Goal: Task Accomplishment & Management: Complete application form

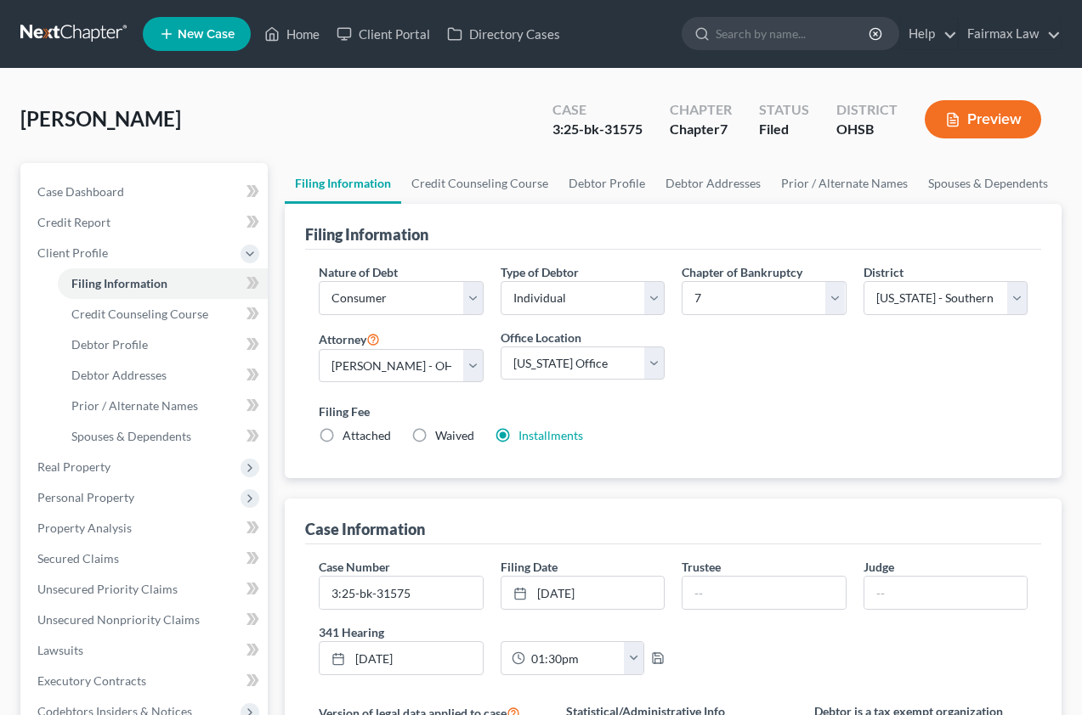
select select "1"
select select "0"
select select "62"
select select "16"
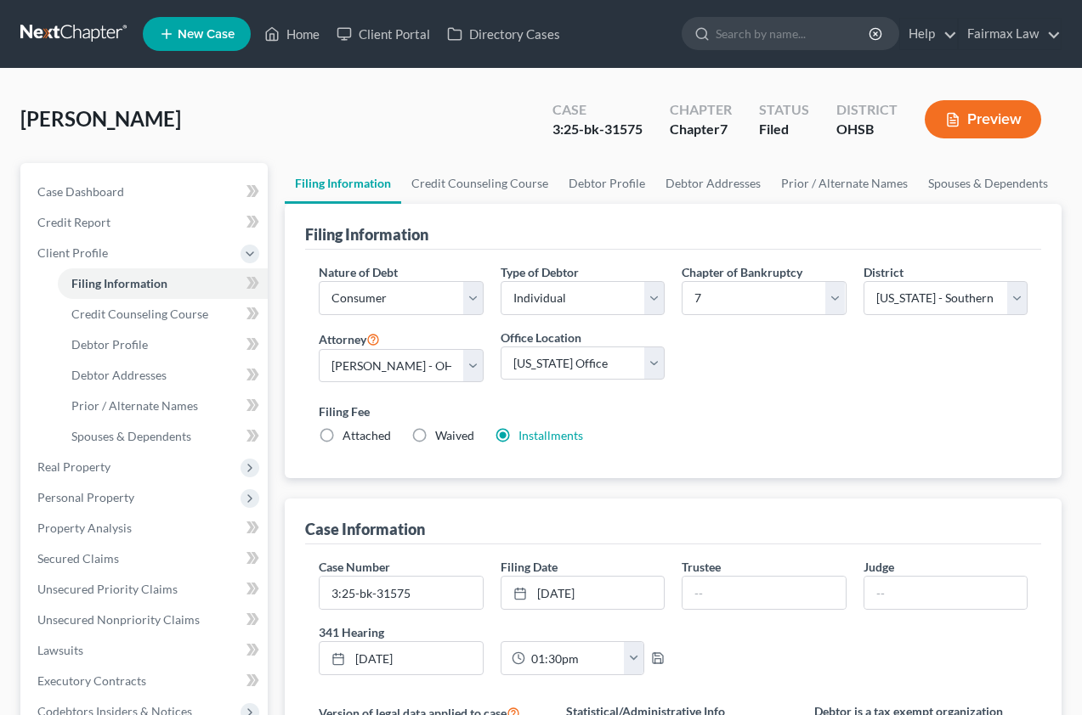
select select "0"
select select "36"
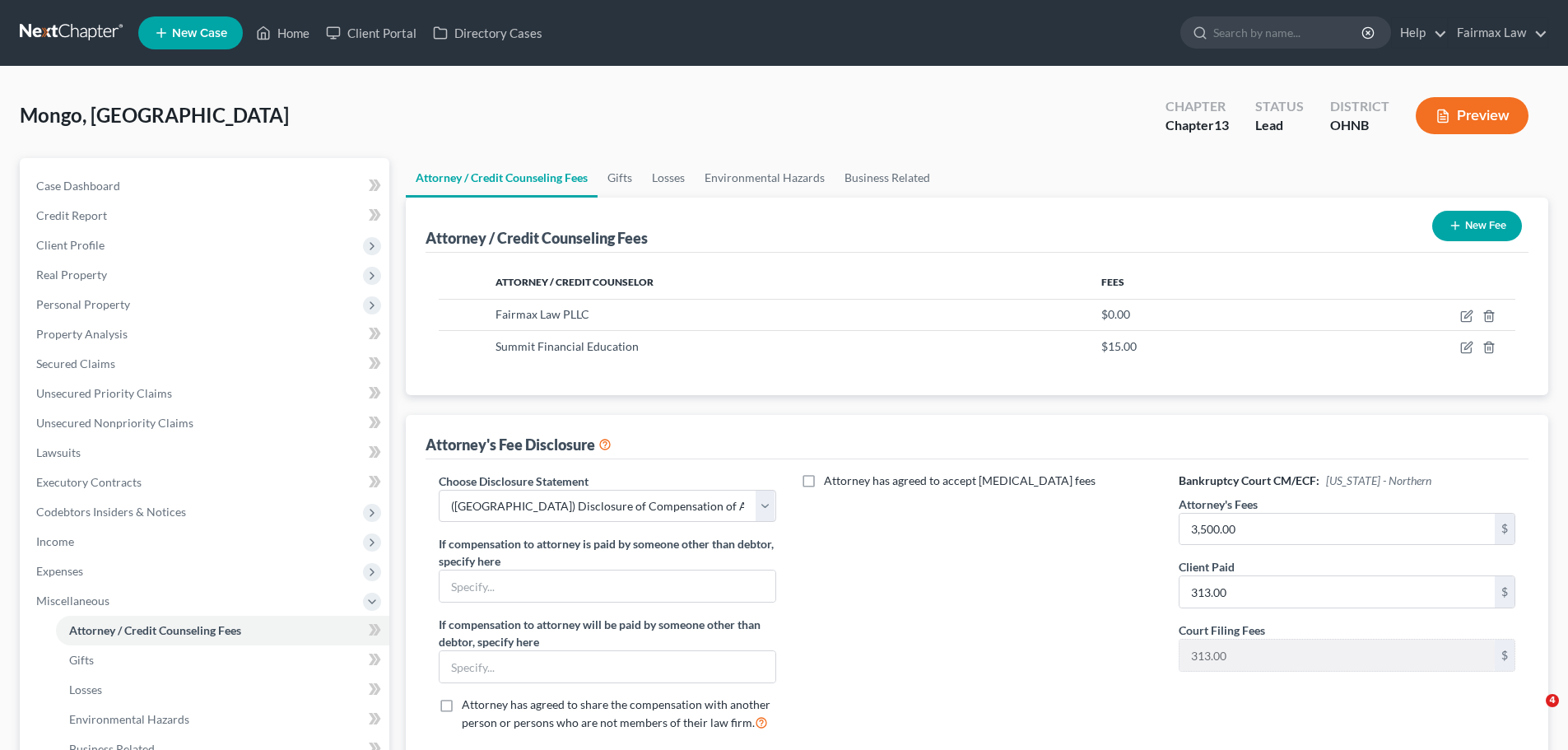
select select "4"
click at [99, 209] on span "Credit Report" at bounding box center [71, 215] width 71 height 14
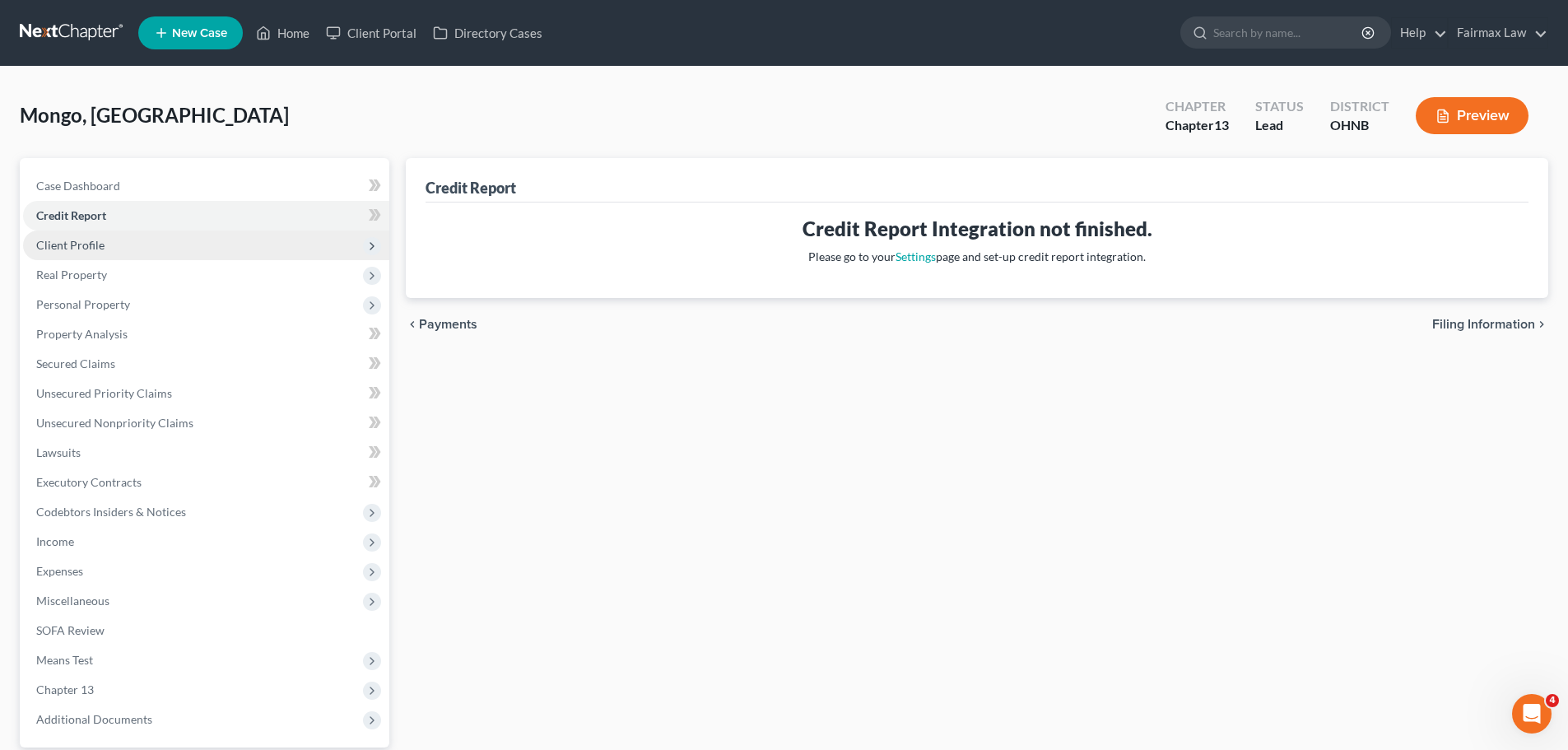
click at [49, 241] on span "Client Profile" at bounding box center [70, 245] width 69 height 14
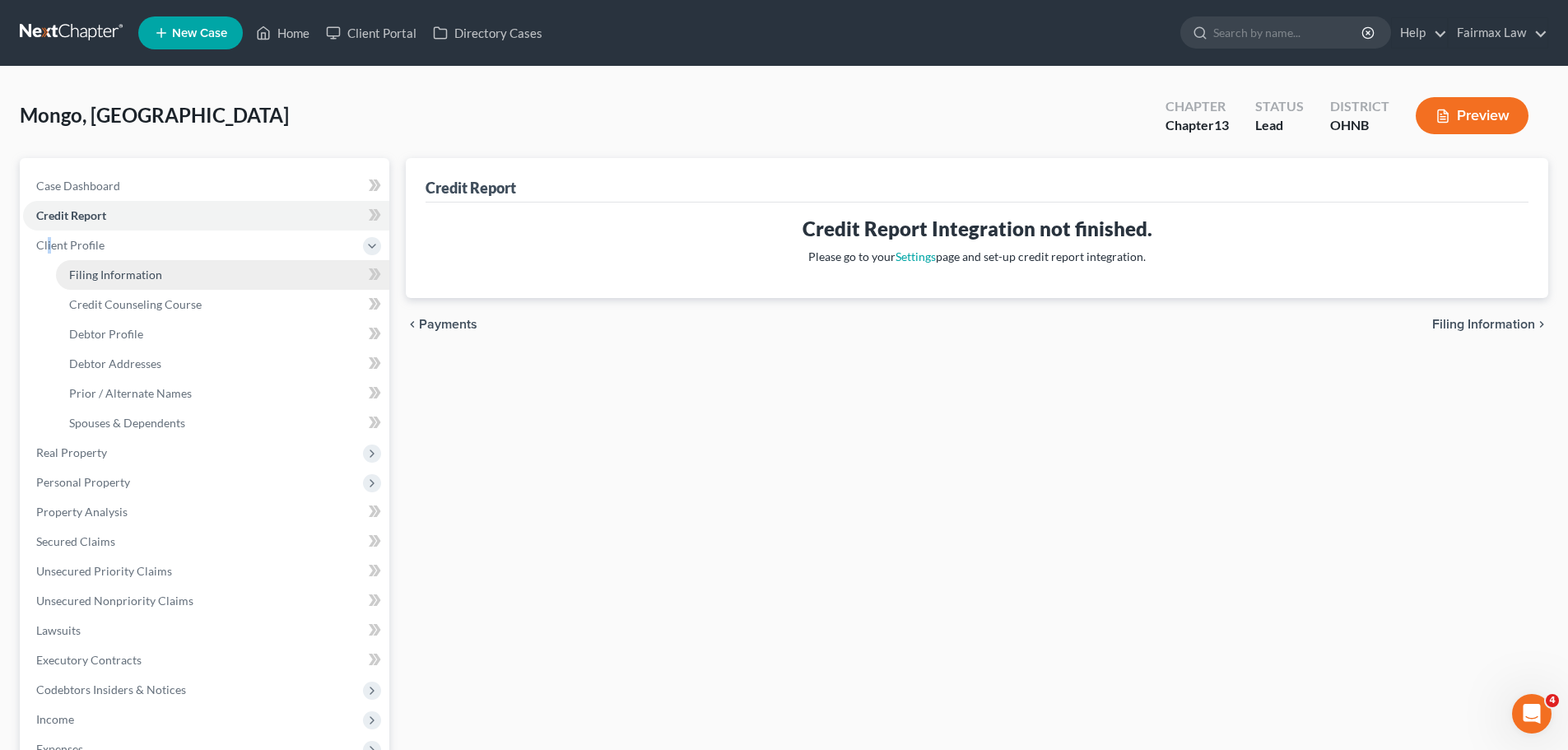
click at [144, 278] on span "Filing Information" at bounding box center [115, 274] width 93 height 14
select select "1"
select select "0"
select select "3"
select select "0"
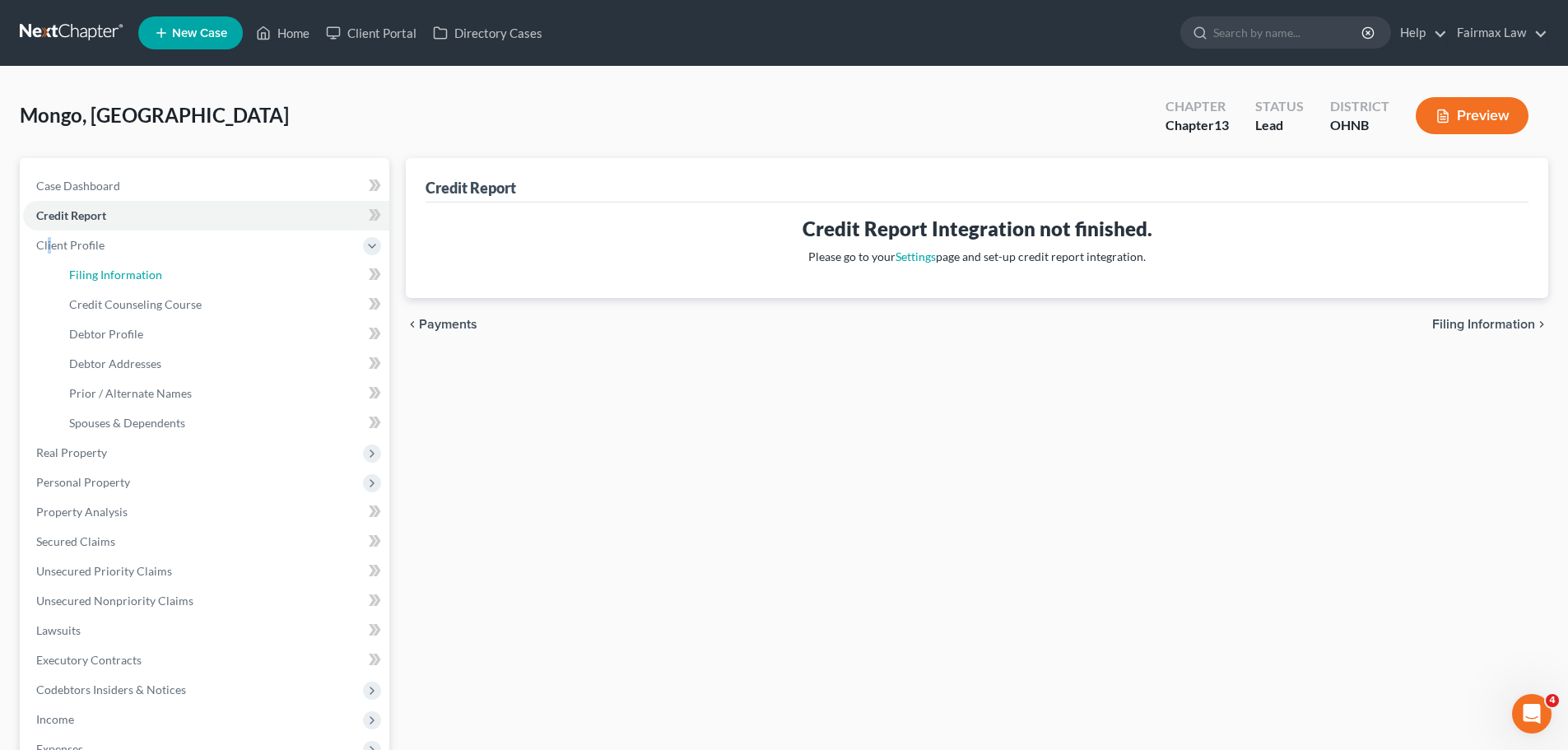
select select "36"
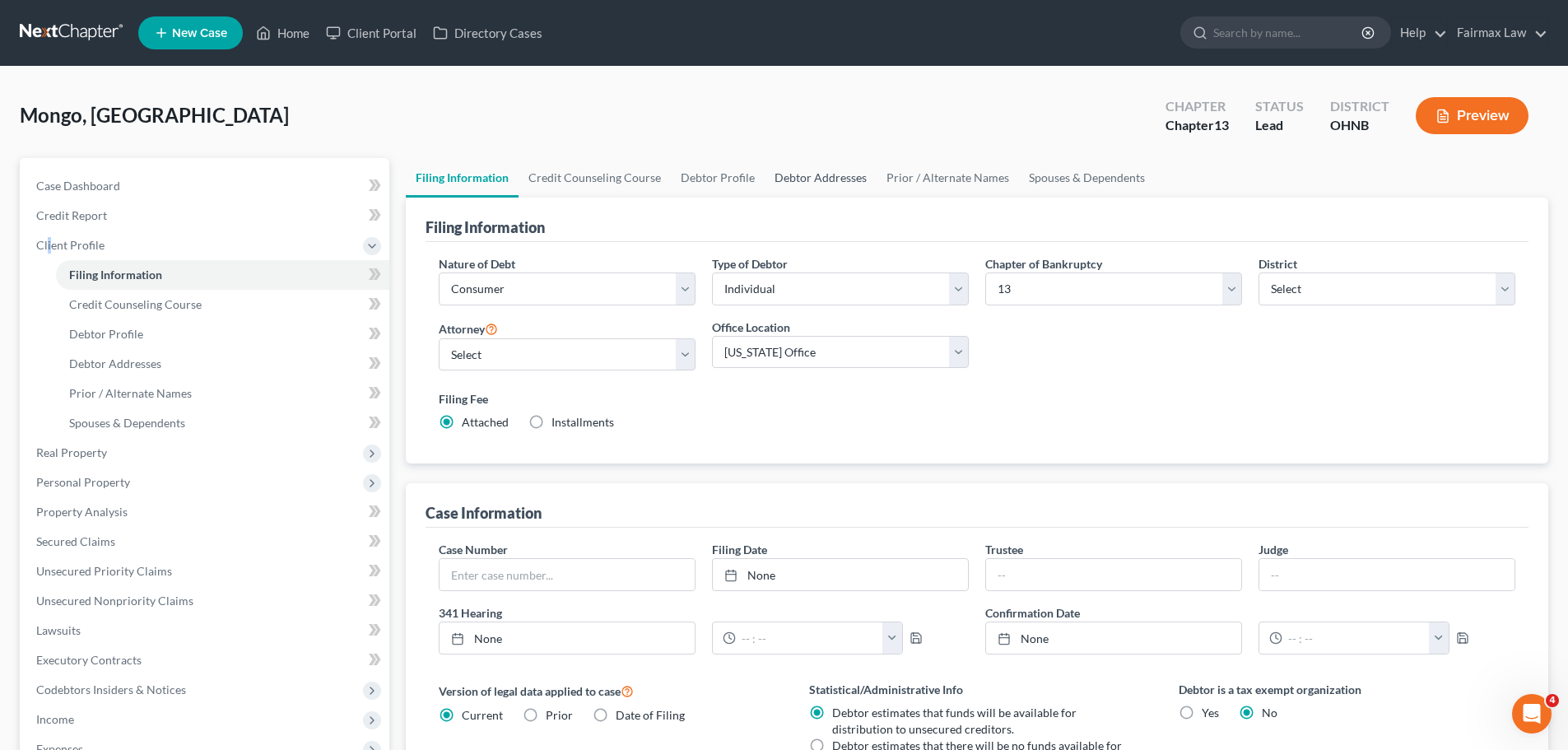
click at [856, 181] on link "Debtor Addresses" at bounding box center [820, 177] width 112 height 40
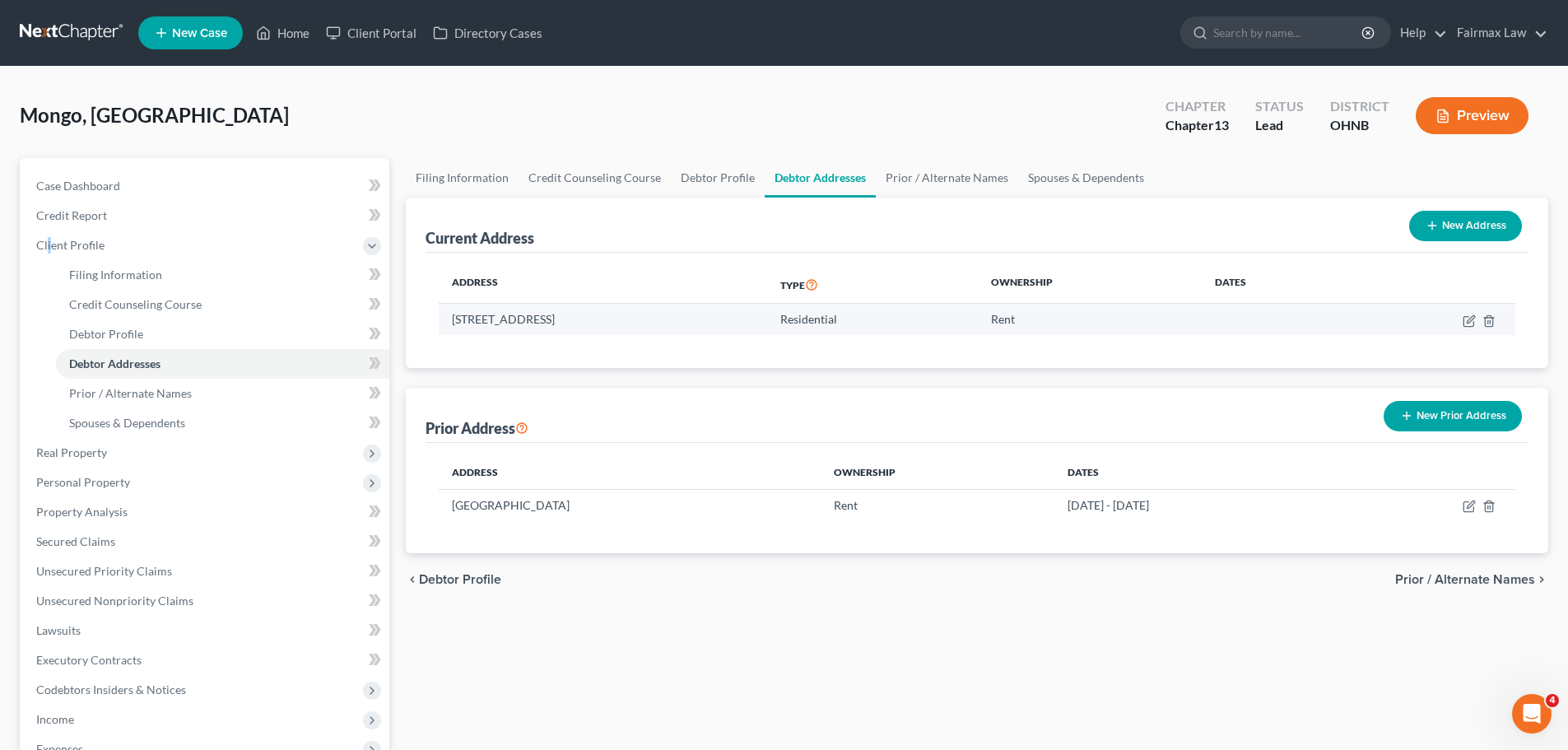
drag, startPoint x: 448, startPoint y: 319, endPoint x: 641, endPoint y: 326, distance: 193.1
click at [641, 326] on td "[STREET_ADDRESS]" at bounding box center [602, 320] width 328 height 31
copy td "[STREET_ADDRESS]"
